Goal: Information Seeking & Learning: Learn about a topic

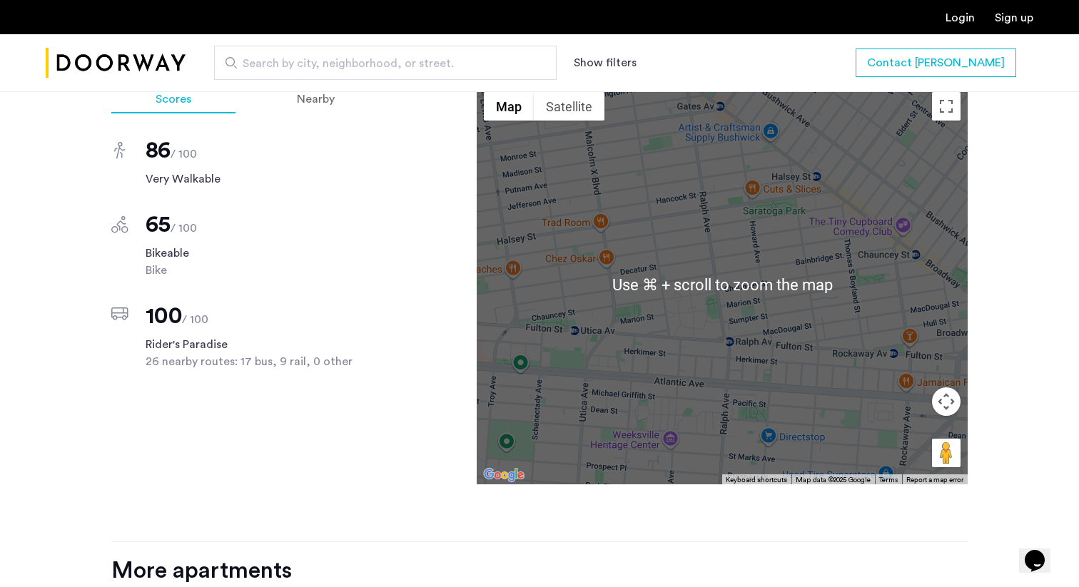
scroll to position [1279, 0]
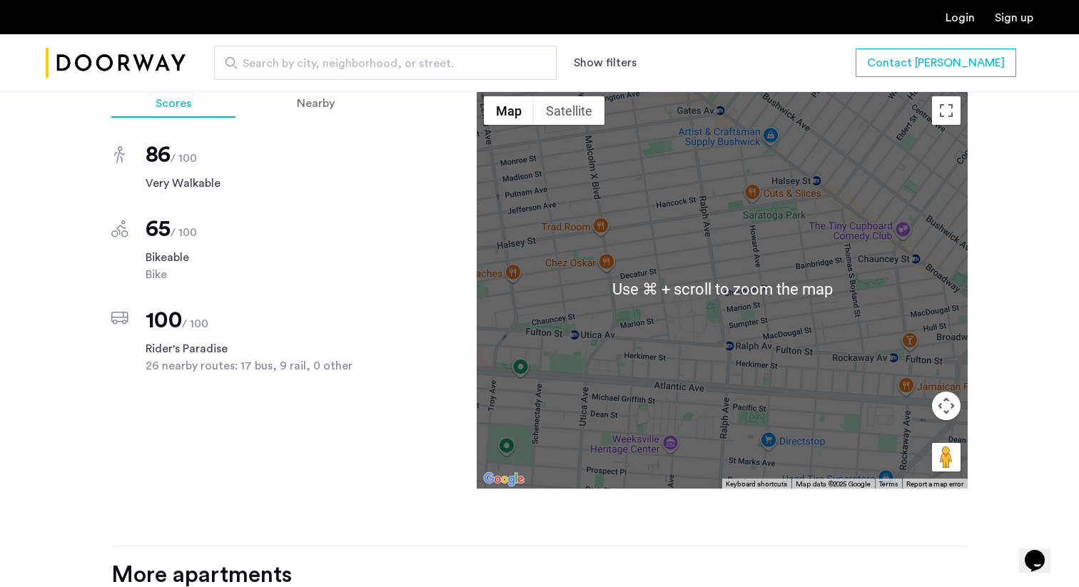
click at [855, 158] on div at bounding box center [722, 289] width 491 height 400
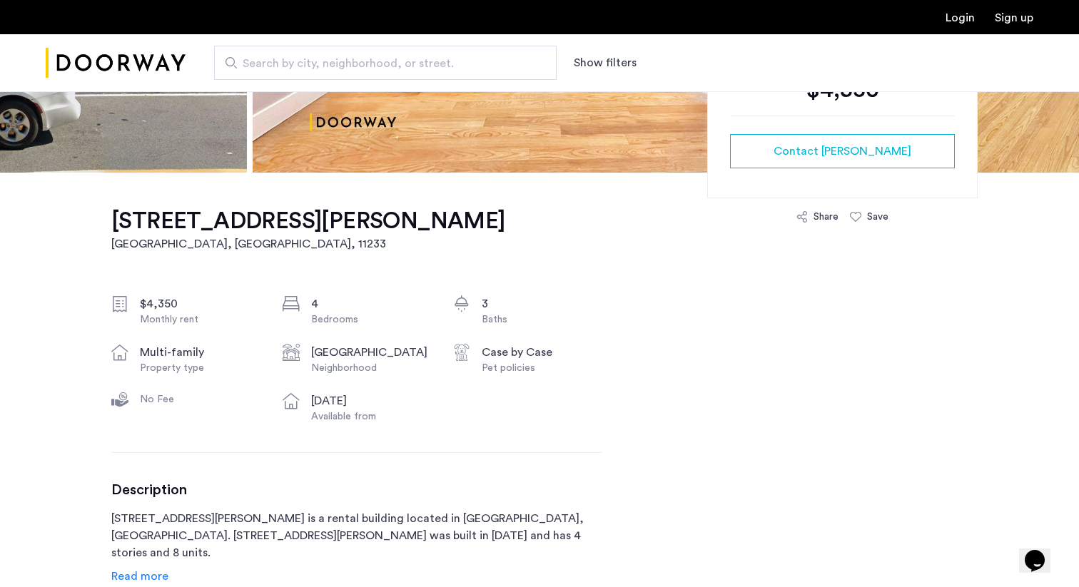
scroll to position [353, 0]
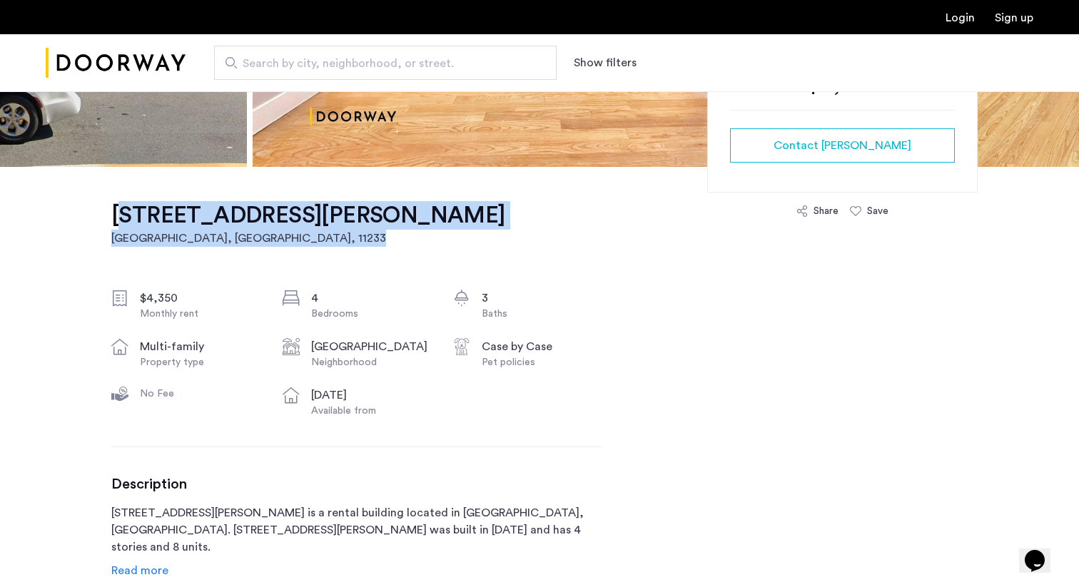
drag, startPoint x: 96, startPoint y: 206, endPoint x: 319, endPoint y: 233, distance: 224.4
copy link "237 Ralph Avenue, Unit 3B Brooklyn, NY , 11233"
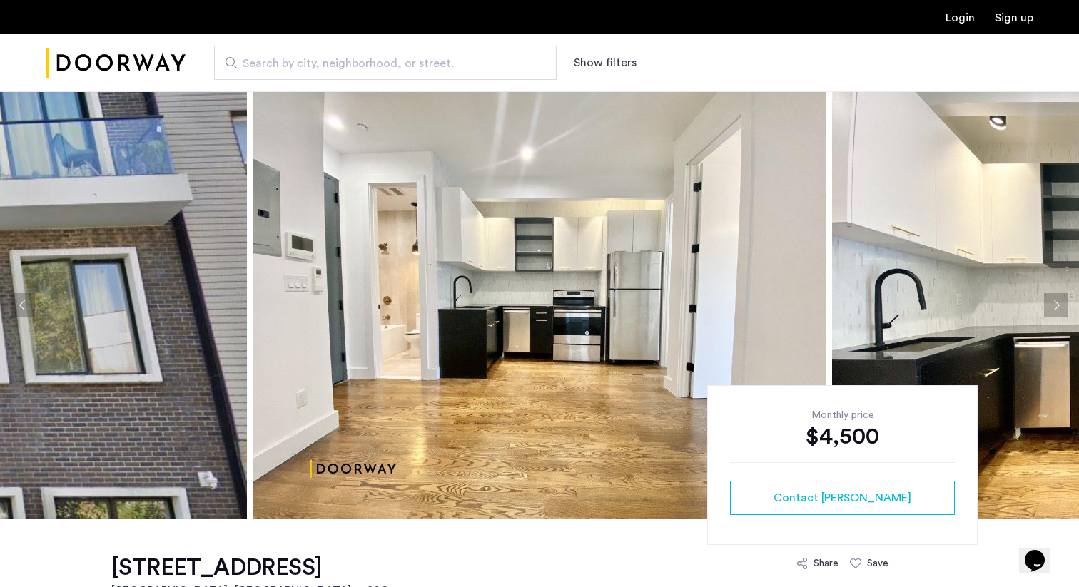
click at [1046, 300] on button "Next apartment" at bounding box center [1056, 305] width 24 height 24
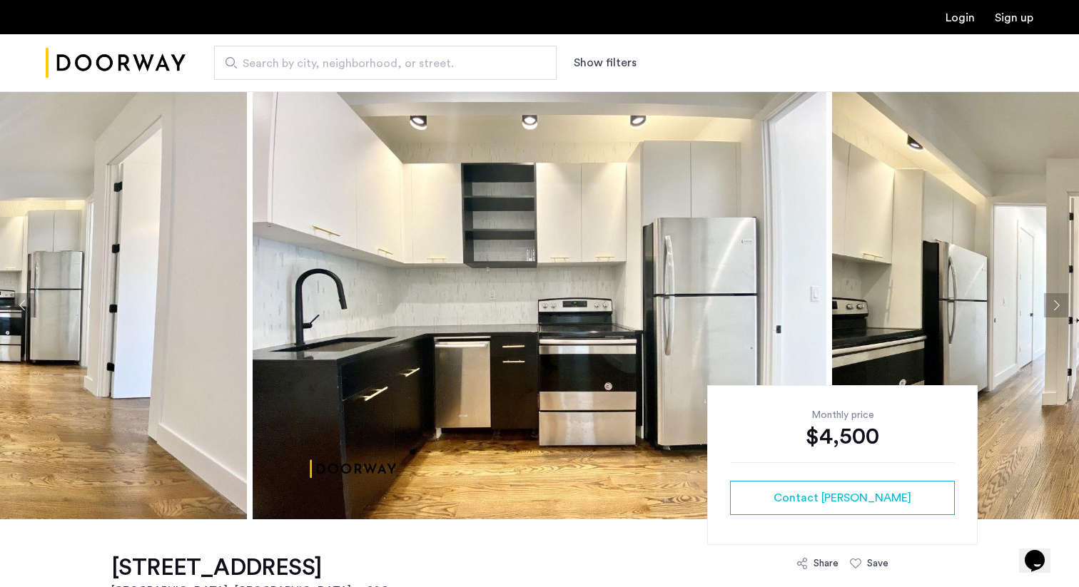
click at [1053, 303] on button "Next apartment" at bounding box center [1056, 305] width 24 height 24
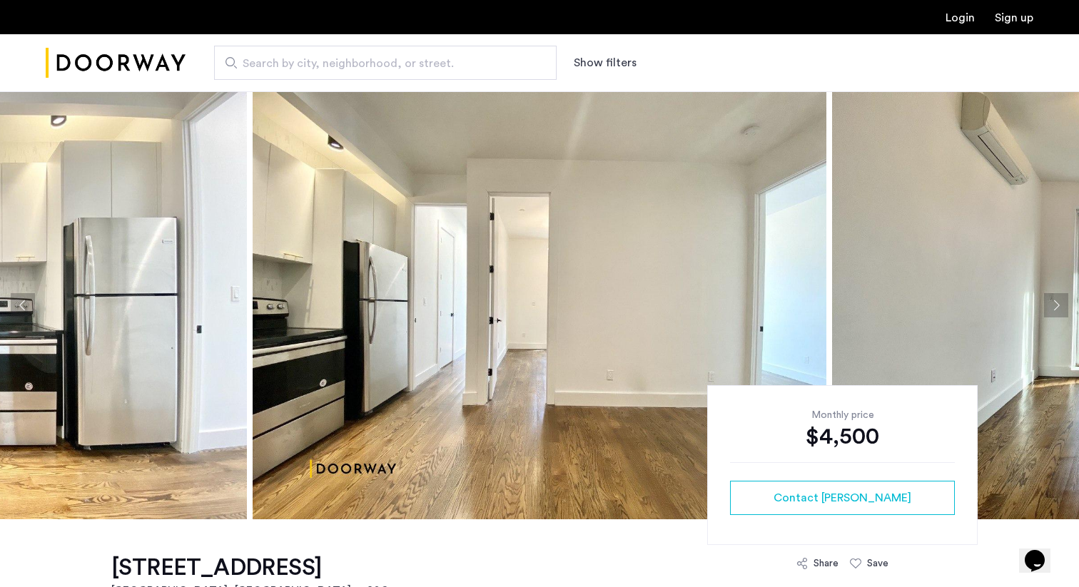
click at [1053, 303] on button "Next apartment" at bounding box center [1056, 305] width 24 height 24
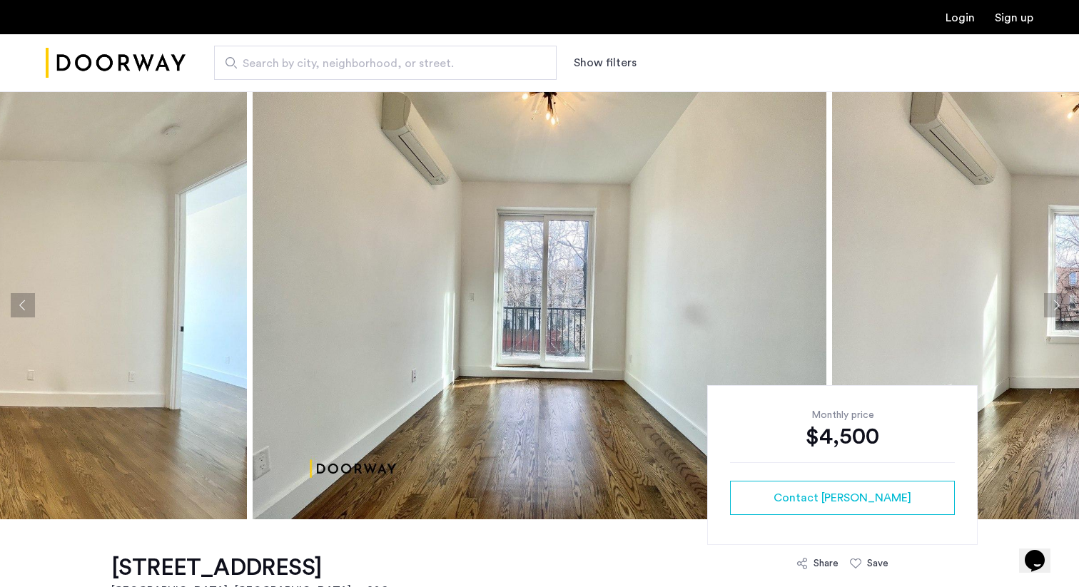
click at [1053, 303] on button "Next apartment" at bounding box center [1056, 305] width 24 height 24
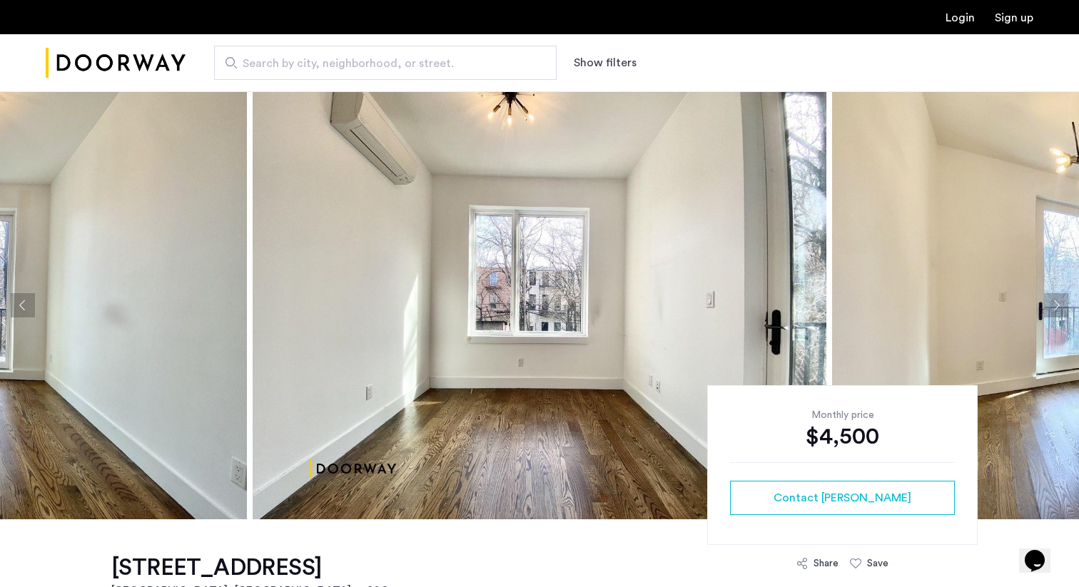
click at [1053, 303] on button "Next apartment" at bounding box center [1056, 305] width 24 height 24
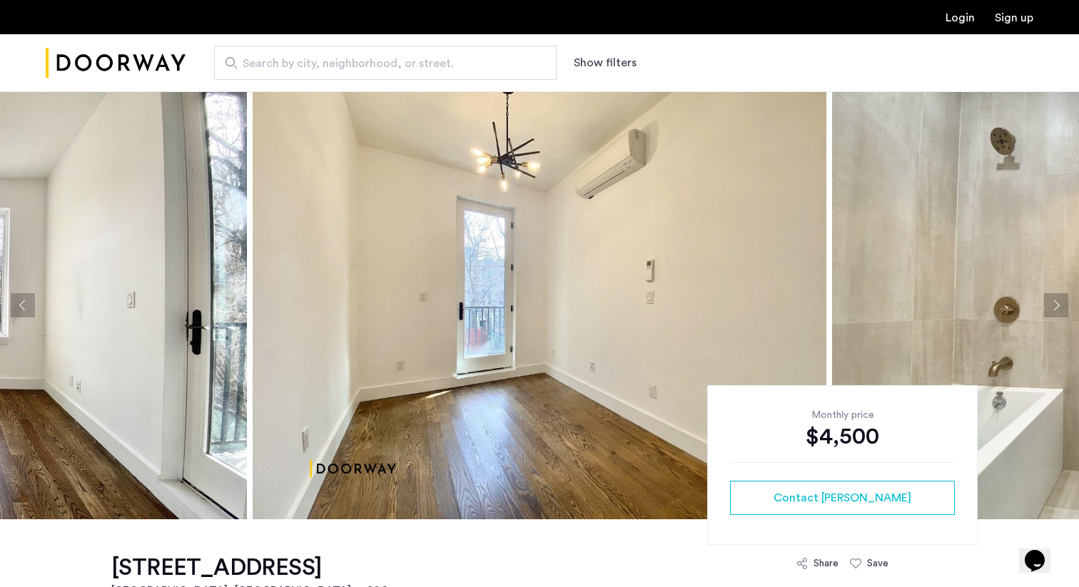
click at [1053, 303] on button "Next apartment" at bounding box center [1056, 305] width 24 height 24
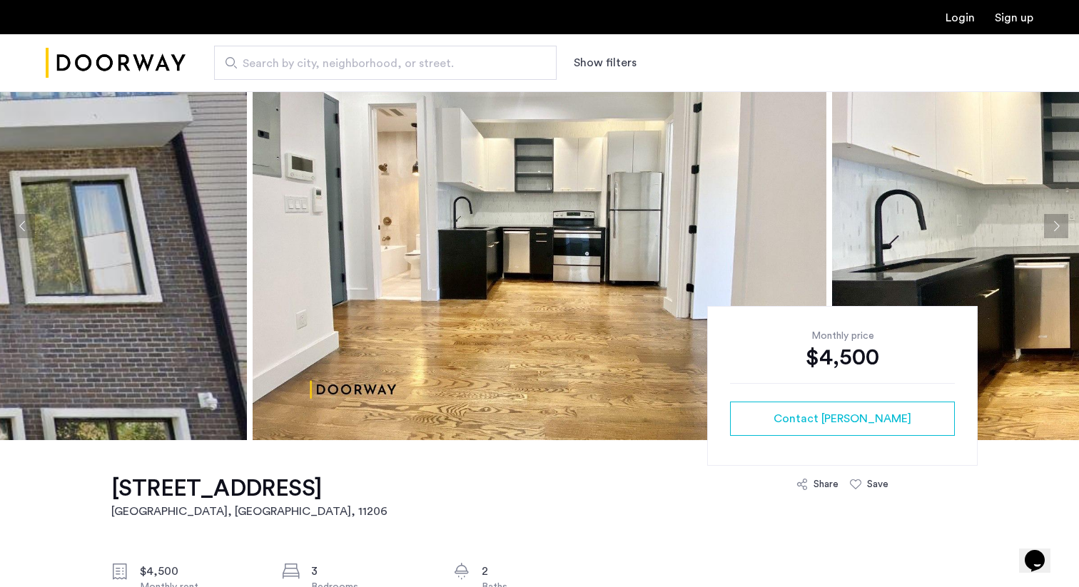
scroll to position [96, 0]
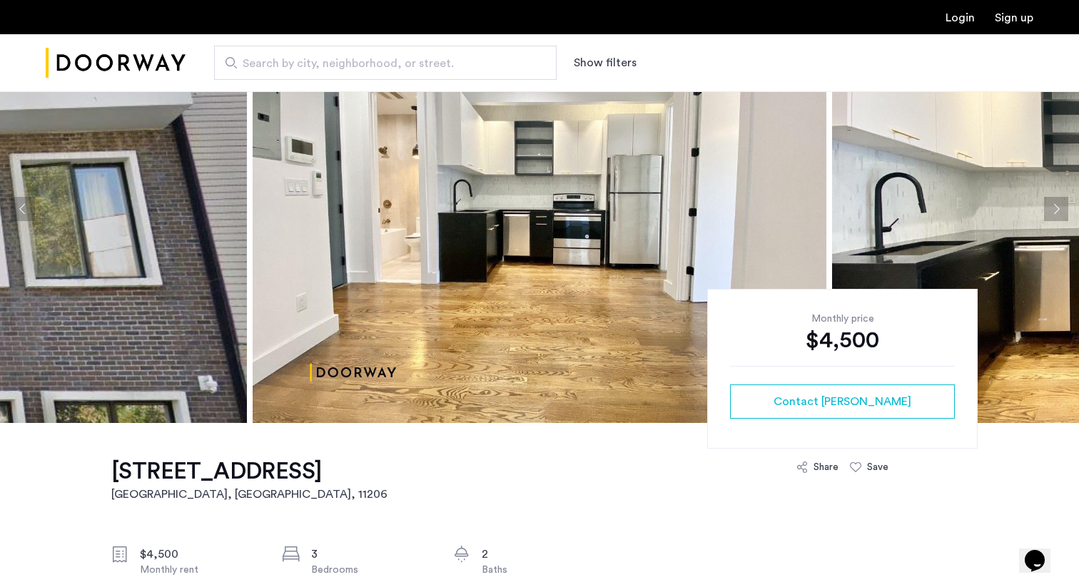
click at [1051, 210] on button "Next apartment" at bounding box center [1056, 209] width 24 height 24
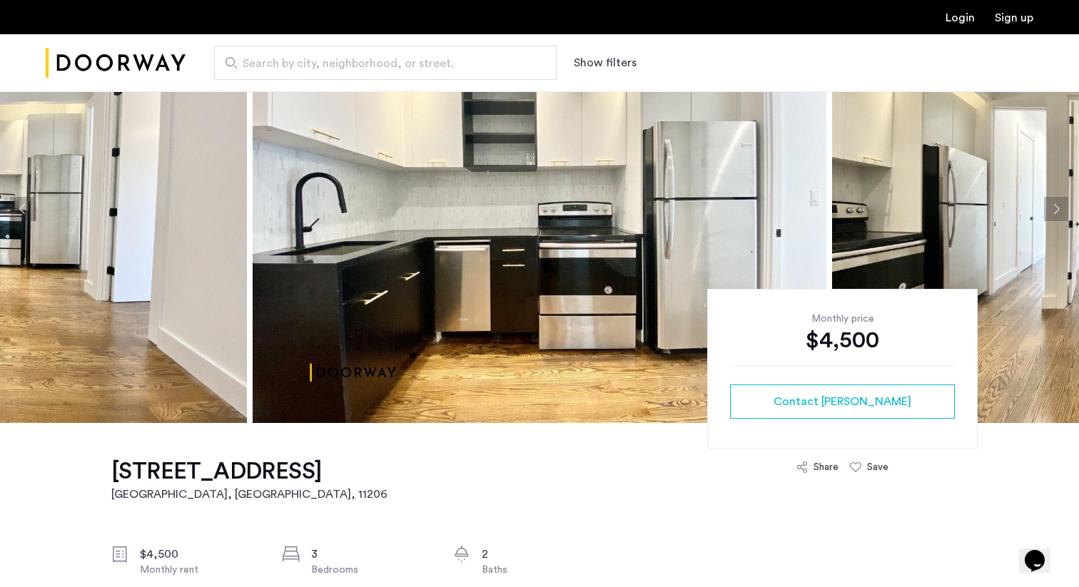
click at [1051, 210] on button "Next apartment" at bounding box center [1056, 209] width 24 height 24
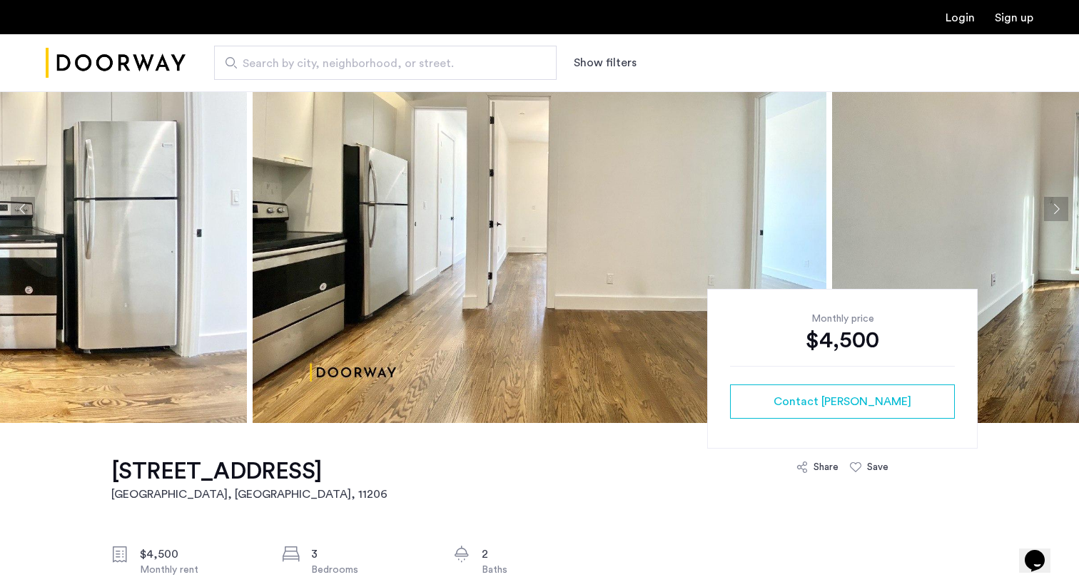
click at [1051, 210] on button "Next apartment" at bounding box center [1056, 209] width 24 height 24
